Goal: Information Seeking & Learning: Compare options

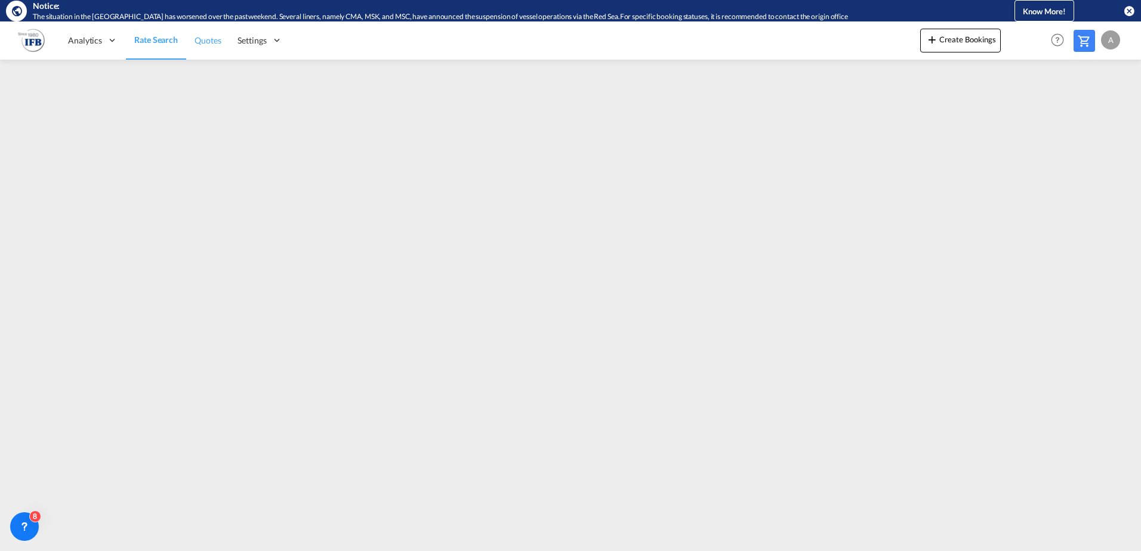
click at [211, 47] on link "Quotes" at bounding box center [207, 40] width 43 height 39
click at [203, 44] on span "Quotes" at bounding box center [207, 40] width 26 height 10
drag, startPoint x: 490, startPoint y: 538, endPoint x: 150, endPoint y: 44, distance: 598.9
click at [150, 44] on span "Rate Search" at bounding box center [155, 40] width 43 height 10
click at [199, 42] on span "Quotes" at bounding box center [207, 40] width 26 height 10
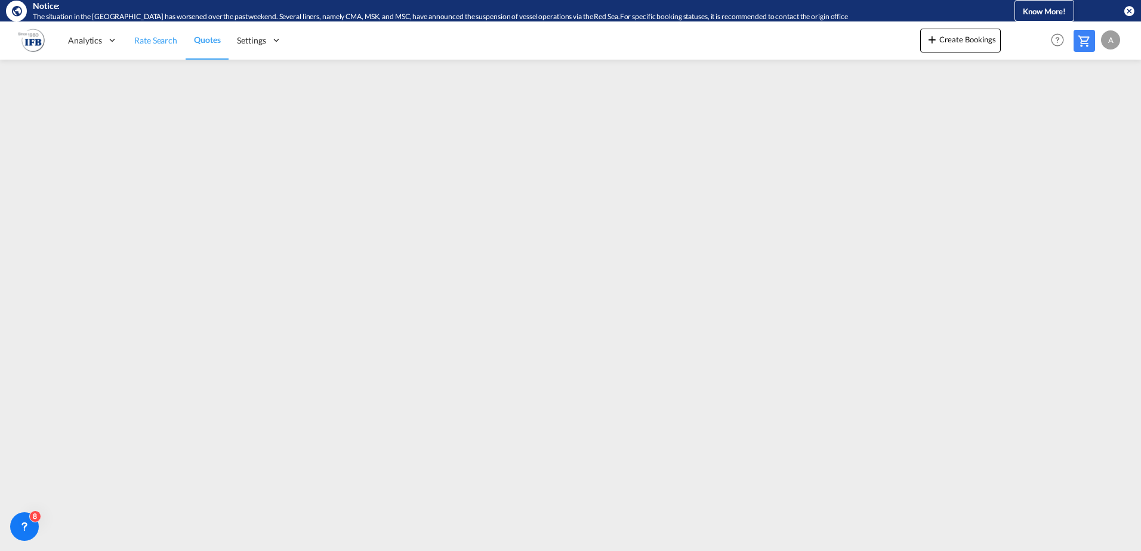
click at [153, 42] on span "Rate Search" at bounding box center [155, 40] width 43 height 10
click at [207, 52] on link "Quotes" at bounding box center [207, 40] width 43 height 39
click at [148, 42] on span "Rate Search" at bounding box center [155, 40] width 43 height 10
click at [162, 36] on span "Rate Search" at bounding box center [155, 40] width 43 height 10
click at [149, 33] on link "Rate Search" at bounding box center [156, 40] width 60 height 39
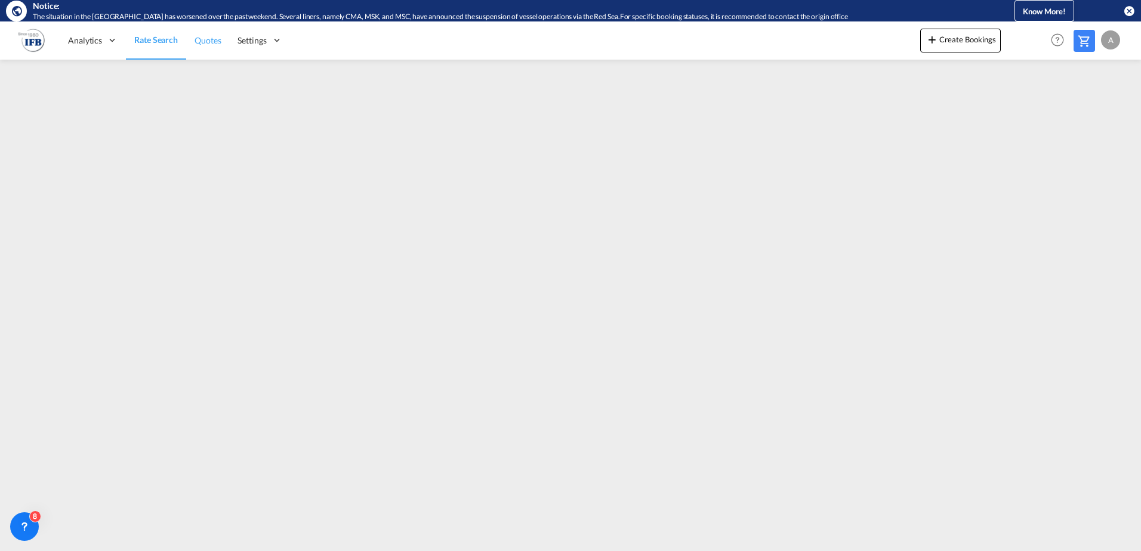
click at [224, 48] on link "Quotes" at bounding box center [207, 40] width 43 height 39
